Goal: Navigation & Orientation: Find specific page/section

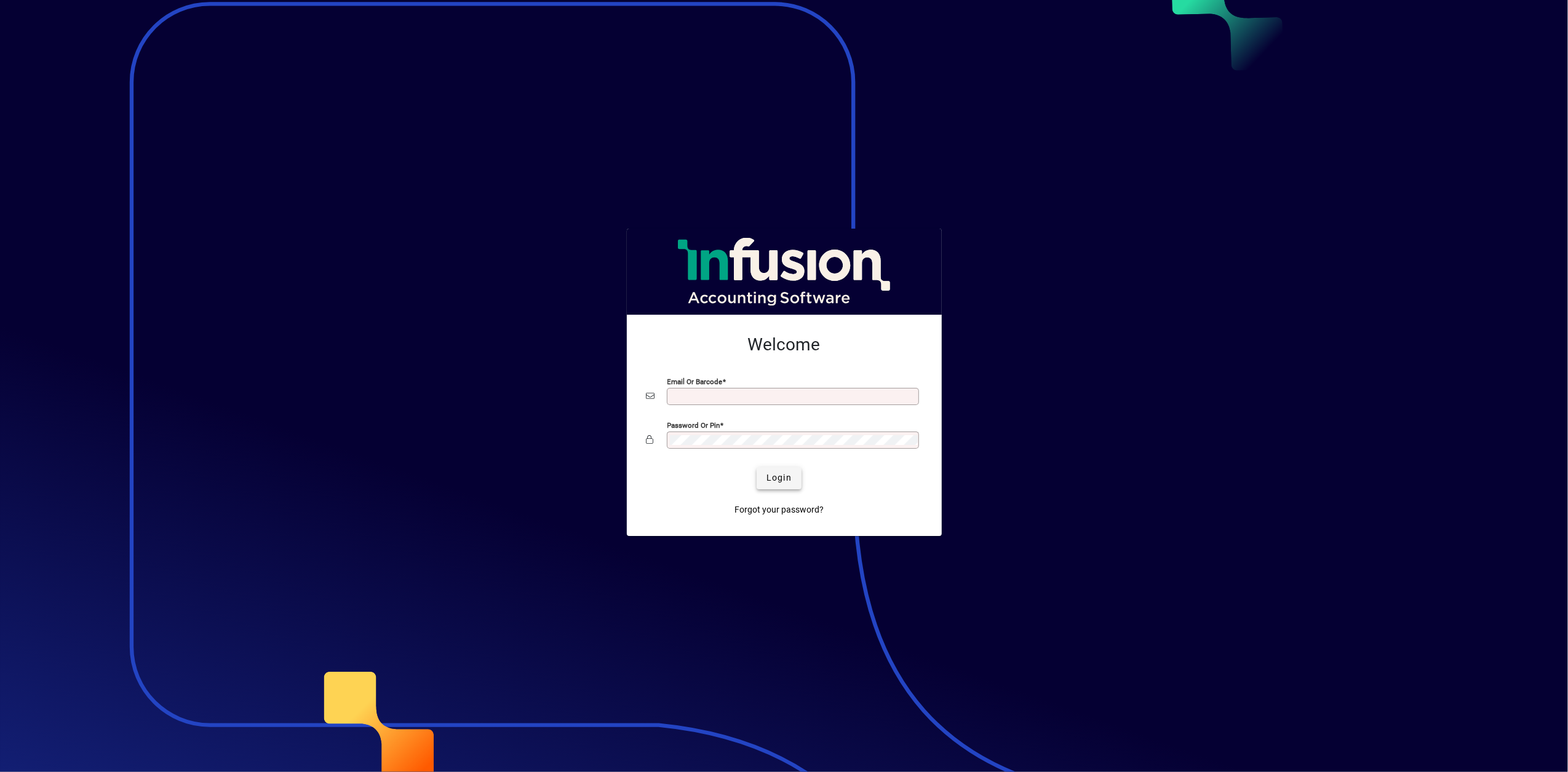
type input "**********"
click at [778, 477] on span "Login" at bounding box center [778, 478] width 25 height 13
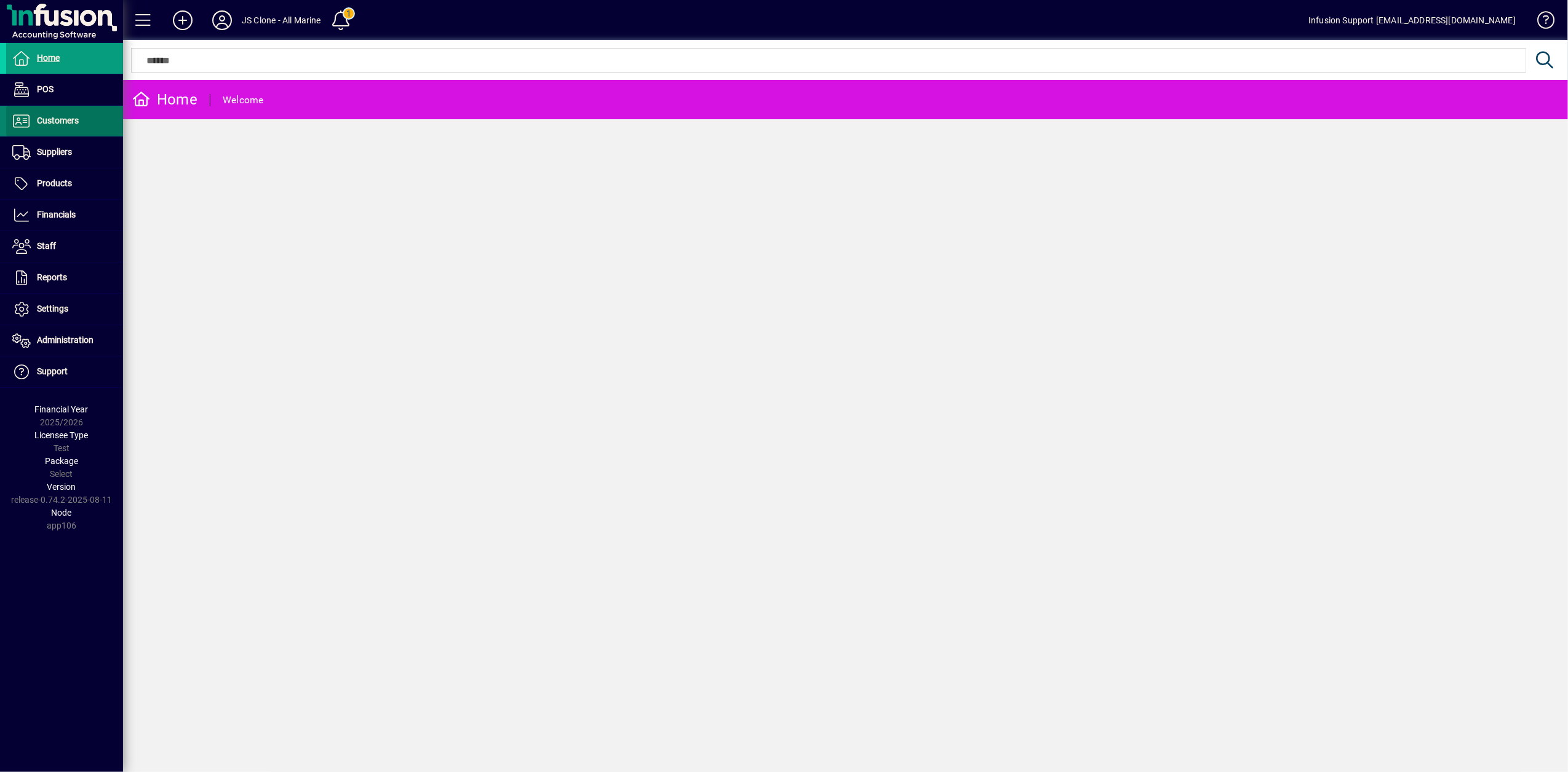
click at [30, 129] on span at bounding box center [65, 121] width 117 height 30
